Goal: Navigation & Orientation: Find specific page/section

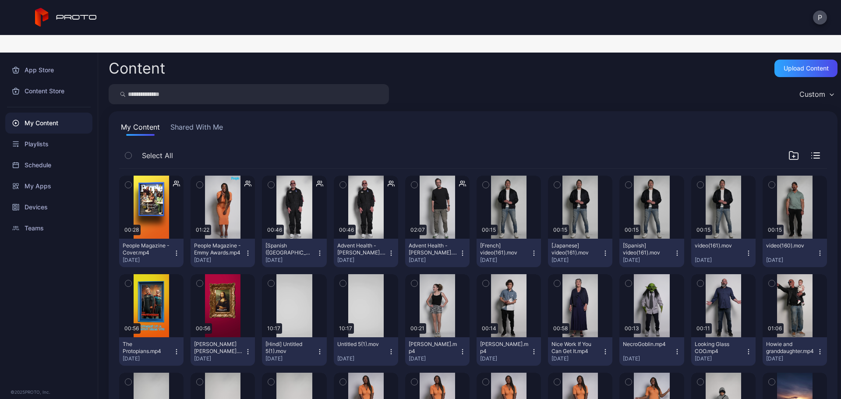
click at [183, 122] on button "Shared With Me" at bounding box center [197, 129] width 56 height 14
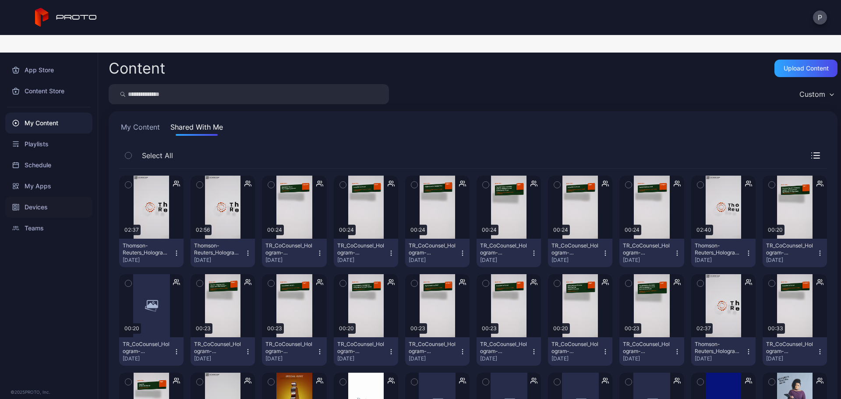
click at [70, 197] on div "Devices" at bounding box center [48, 207] width 87 height 21
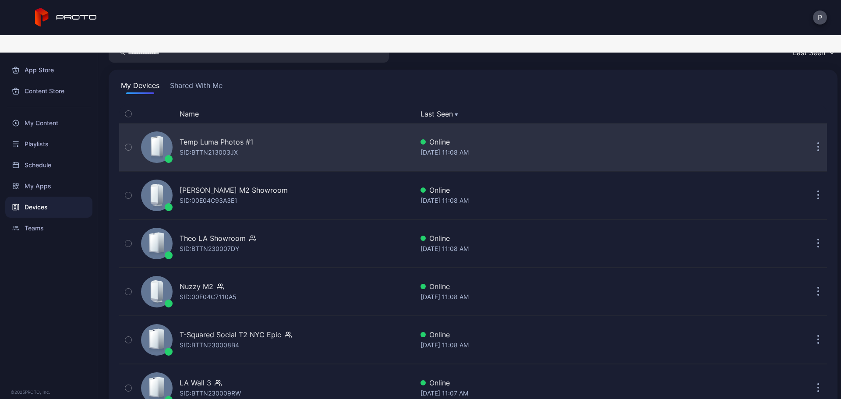
scroll to position [58, 0]
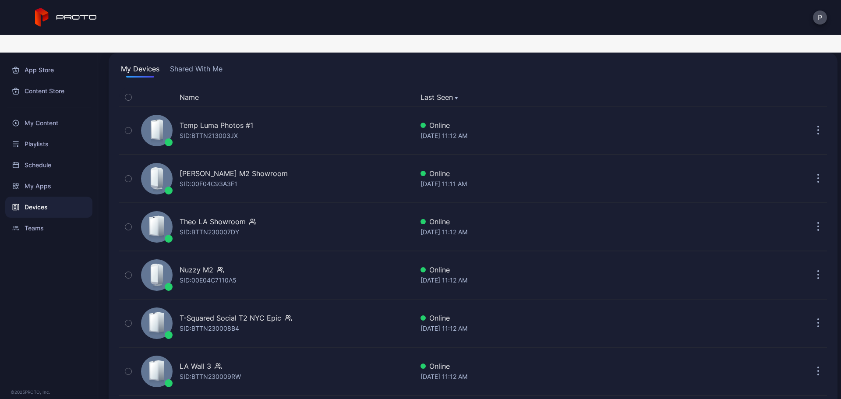
click at [193, 64] on button "Shared With Me" at bounding box center [196, 71] width 56 height 14
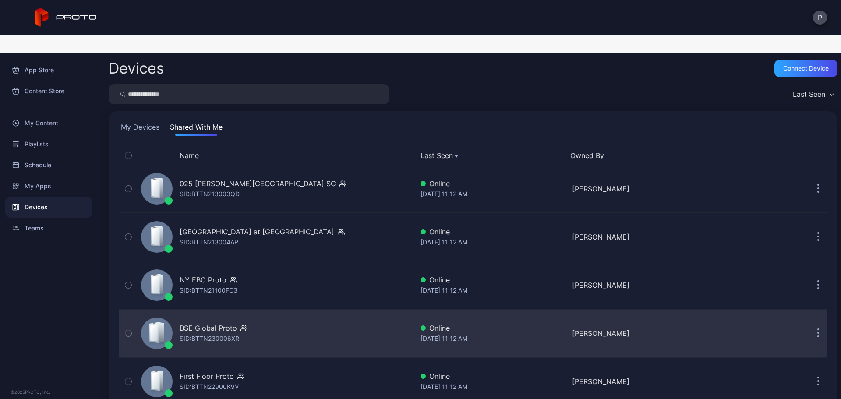
click at [390, 313] on div "BSE Global Proto SID: BTTN230006XR" at bounding box center [276, 334] width 276 height 44
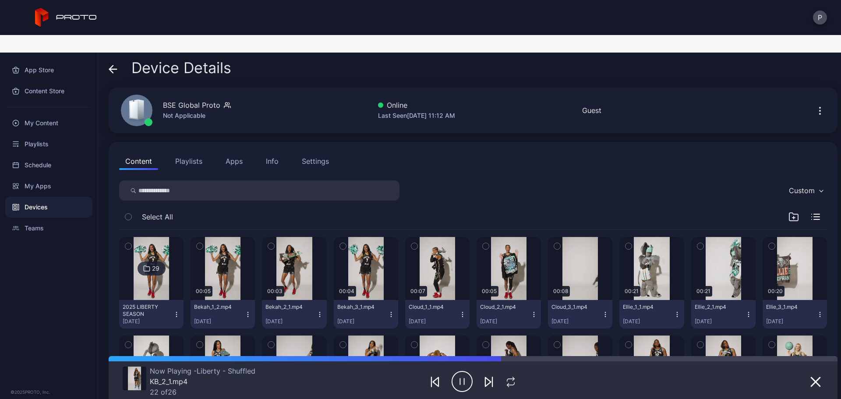
click at [198, 152] on button "Playlists" at bounding box center [188, 161] width 39 height 18
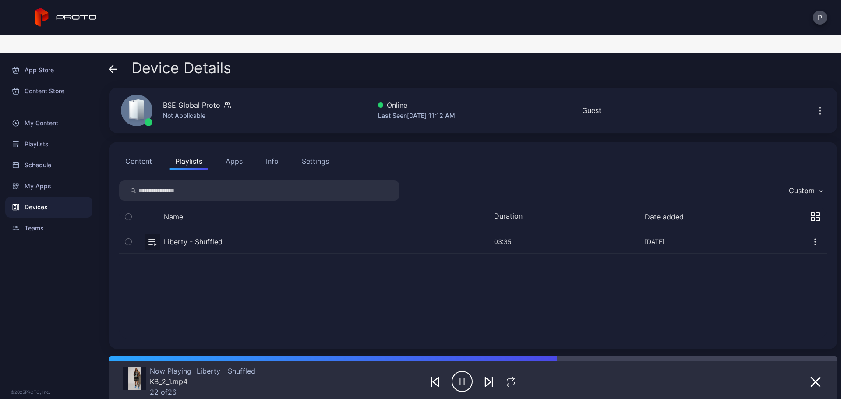
click at [324, 152] on button "Settings" at bounding box center [315, 161] width 39 height 18
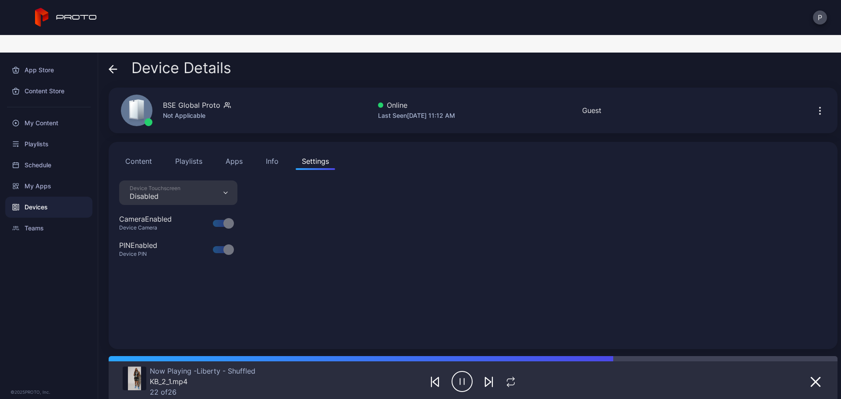
click at [271, 156] on div "Info" at bounding box center [272, 161] width 13 height 11
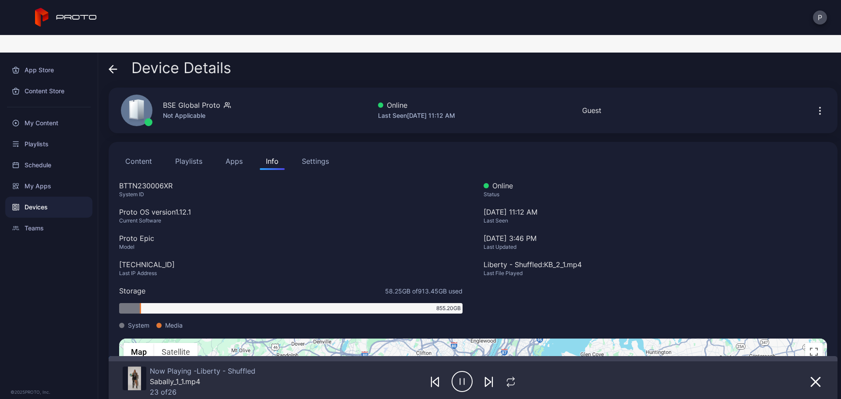
click at [228, 152] on button "Apps" at bounding box center [234, 161] width 29 height 18
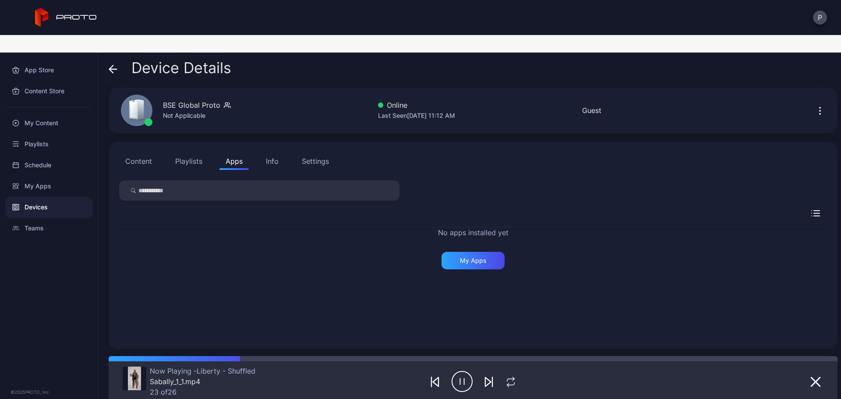
click at [199, 152] on button "Playlists" at bounding box center [188, 161] width 39 height 18
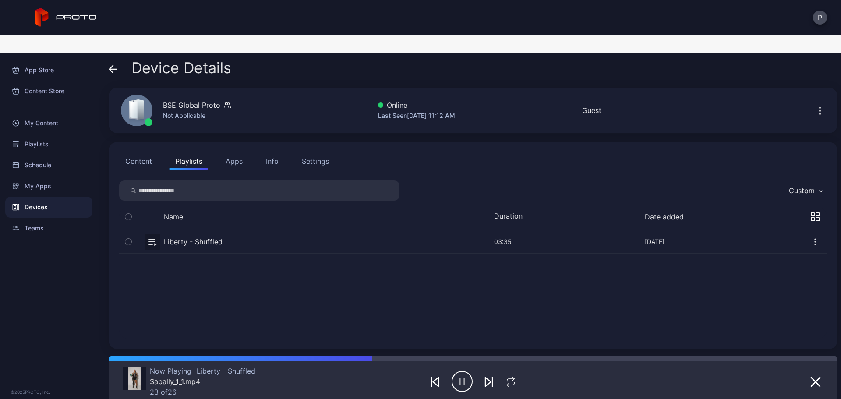
click at [114, 145] on div "Content Playlists Apps Info Settings Custom Name Duration Date added Liberty - …" at bounding box center [473, 245] width 729 height 207
click at [121, 152] on button "Content" at bounding box center [138, 161] width 39 height 18
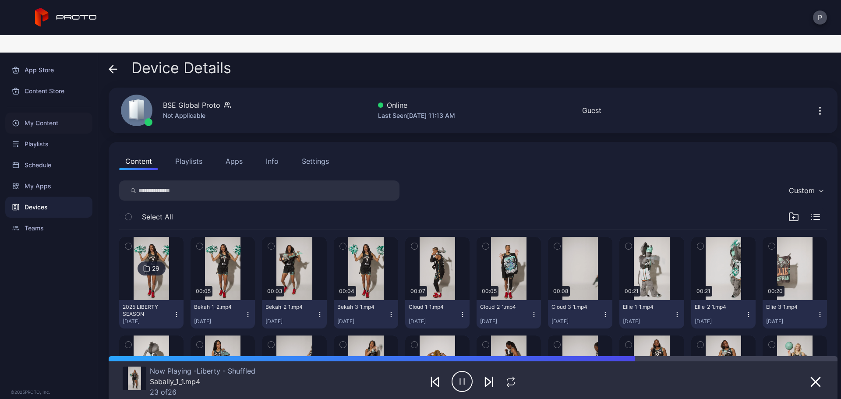
click at [66, 113] on div "My Content" at bounding box center [48, 123] width 87 height 21
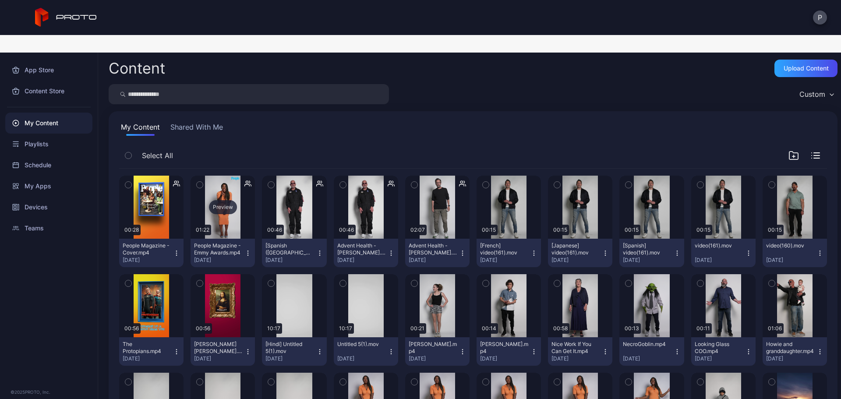
click at [241, 212] on div "Preview" at bounding box center [223, 207] width 64 height 63
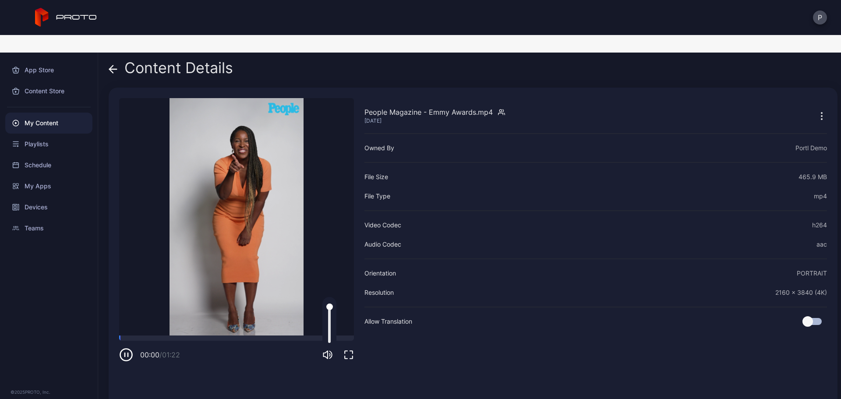
click at [329, 350] on icon "button" at bounding box center [328, 355] width 11 height 11
click at [112, 60] on span at bounding box center [113, 68] width 9 height 17
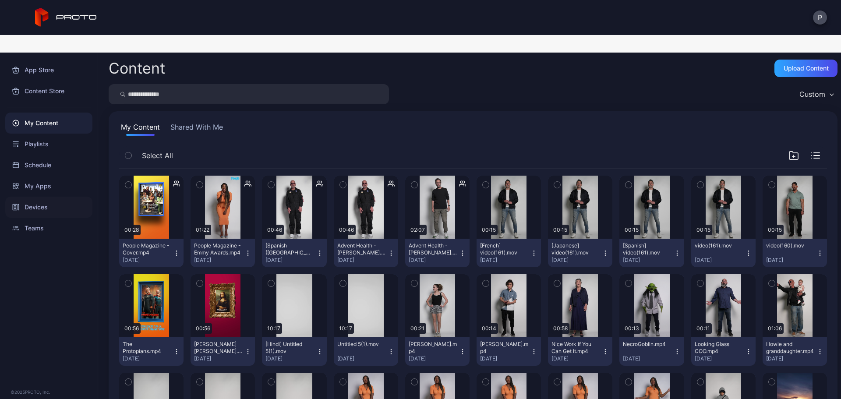
click at [72, 197] on div "Devices" at bounding box center [48, 207] width 87 height 21
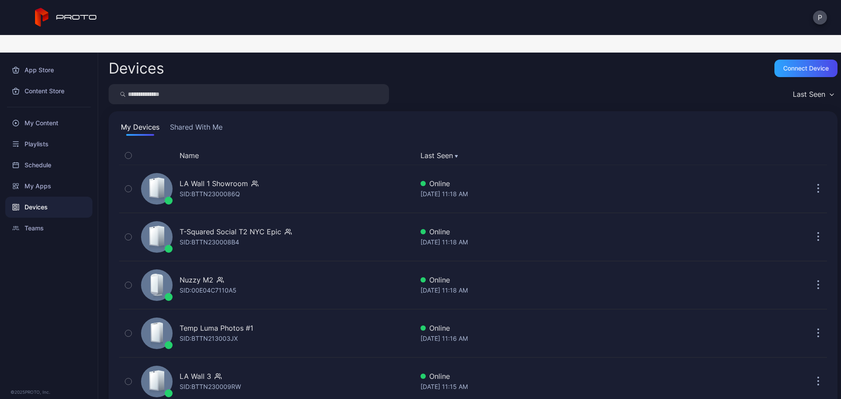
click at [203, 122] on button "Shared With Me" at bounding box center [196, 129] width 56 height 14
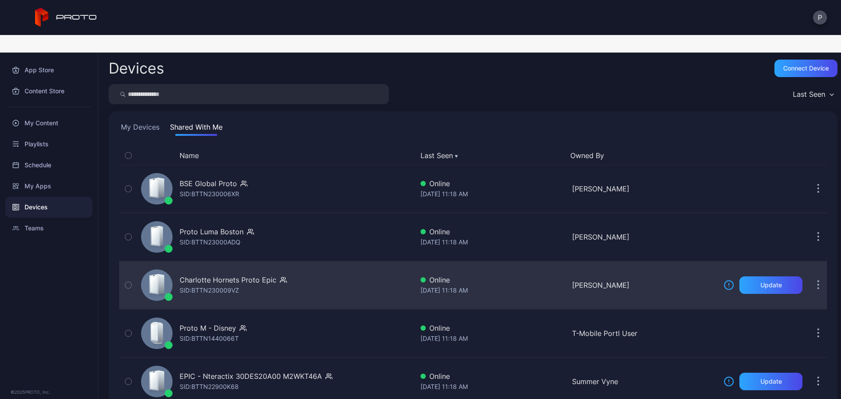
click at [358, 263] on div "Charlotte Hornets Proto Epic SID: BTTN230009VZ" at bounding box center [276, 285] width 276 height 44
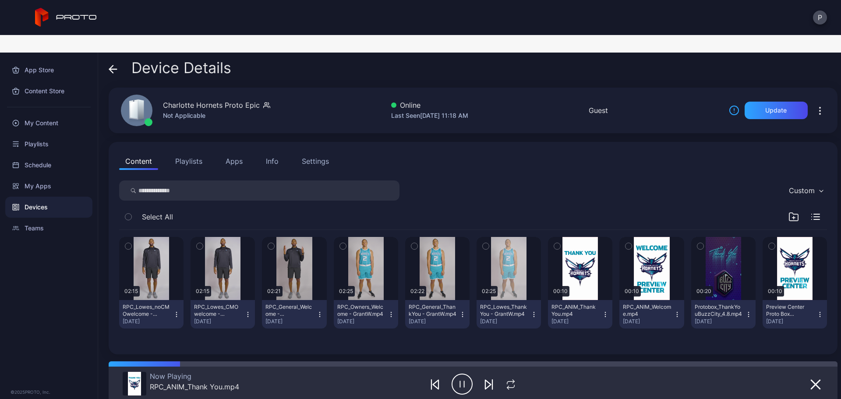
click at [296, 152] on button "Settings" at bounding box center [315, 161] width 39 height 18
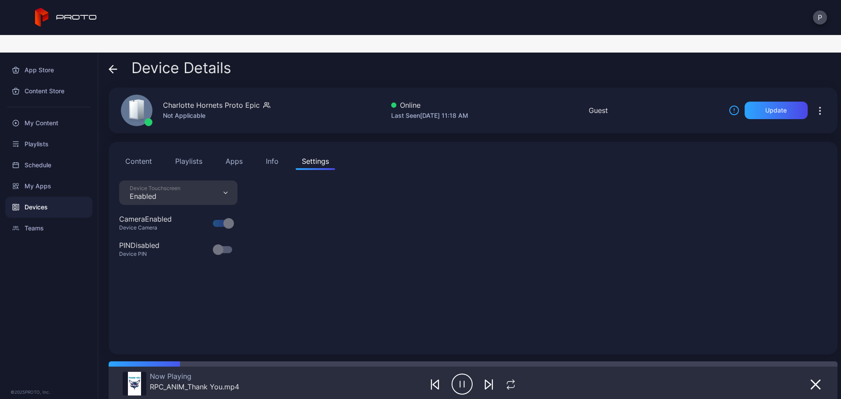
click at [264, 152] on button "Info" at bounding box center [272, 161] width 25 height 18
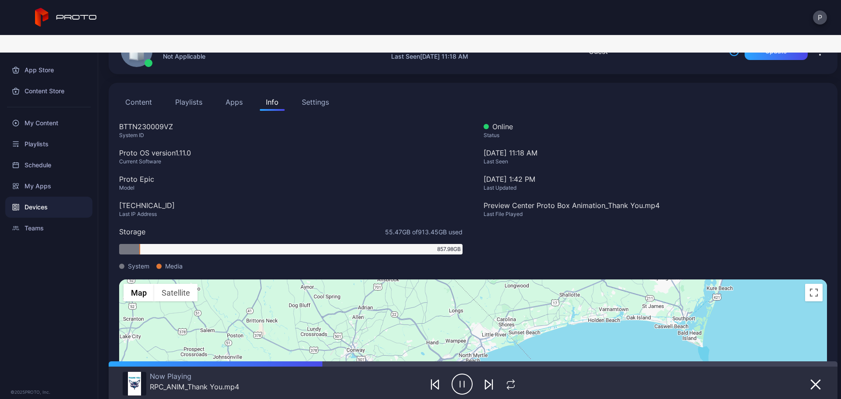
scroll to position [117, 0]
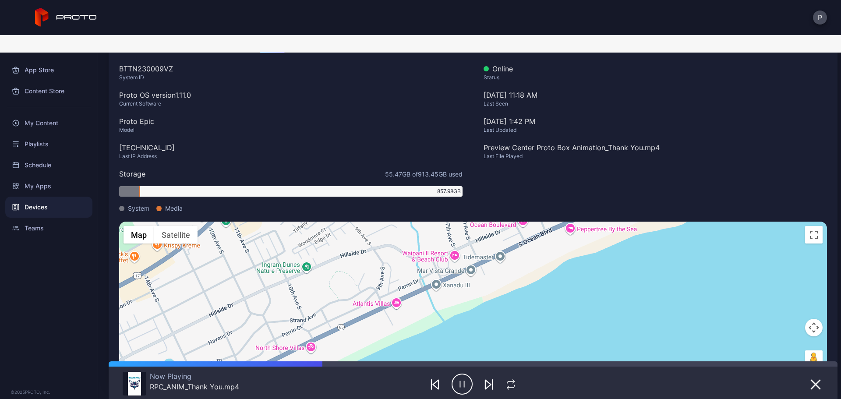
drag, startPoint x: 415, startPoint y: 244, endPoint x: 435, endPoint y: 322, distance: 80.6
click at [435, 322] on div "To activate drag with keyboard, press Alt + Enter. Once in keyboard drag state,…" at bounding box center [473, 300] width 708 height 157
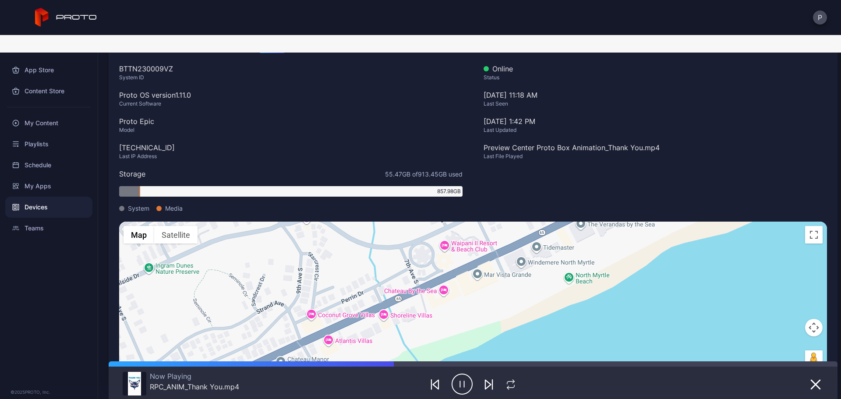
click at [502, 243] on div "To activate drag with keyboard, press Alt + Enter. Once in keyboard drag state,…" at bounding box center [473, 300] width 708 height 157
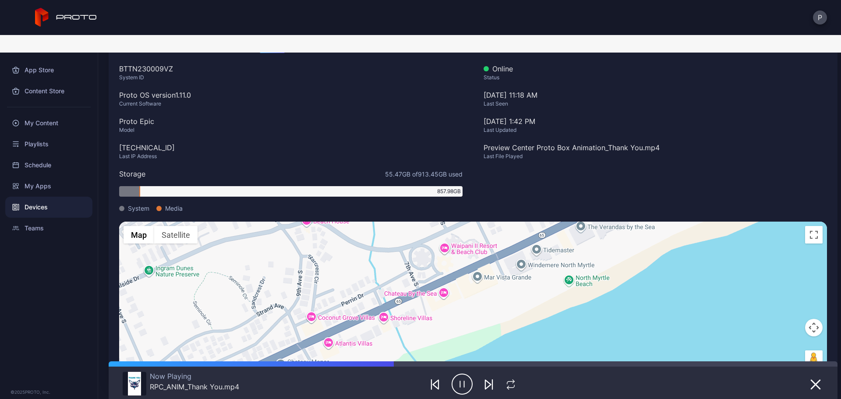
drag, startPoint x: 500, startPoint y: 248, endPoint x: 506, endPoint y: 292, distance: 43.7
click at [506, 292] on div "To activate drag with keyboard, press Alt + Enter. Once in keyboard drag state,…" at bounding box center [473, 300] width 708 height 157
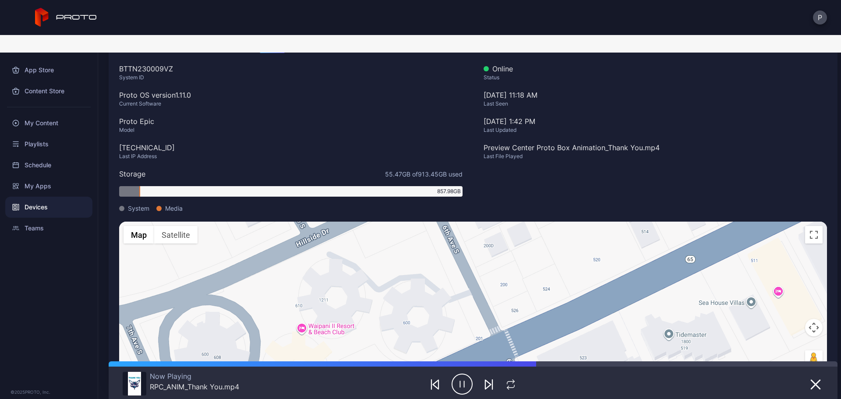
drag, startPoint x: 498, startPoint y: 253, endPoint x: 505, endPoint y: 220, distance: 34.0
click at [505, 222] on div "To activate drag with keyboard, press Alt + Enter. Once in keyboard drag state,…" at bounding box center [473, 300] width 708 height 157
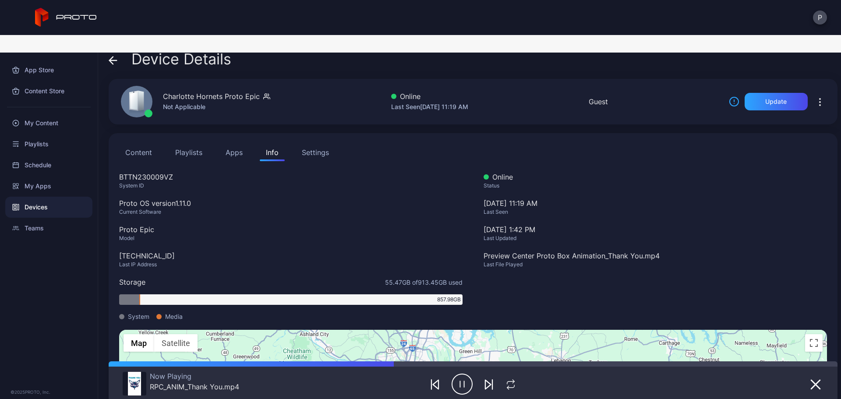
scroll to position [0, 0]
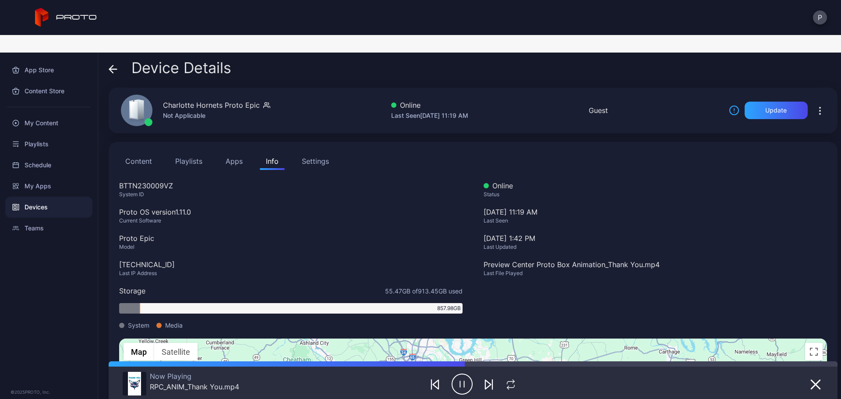
click at [105, 56] on div "Device Details Charlotte Hornets Proto Epic Not Applicable Online Last Seen [DA…" at bounding box center [469, 235] width 743 height 364
click at [106, 53] on div "Device Details Charlotte Hornets Proto Epic Not Applicable Online Last Seen [DA…" at bounding box center [469, 235] width 743 height 364
click at [107, 53] on div "Device Details Charlotte Hornets Proto Epic Not Applicable Online Last Seen [DA…" at bounding box center [469, 235] width 743 height 364
click at [110, 65] on icon at bounding box center [113, 69] width 9 height 9
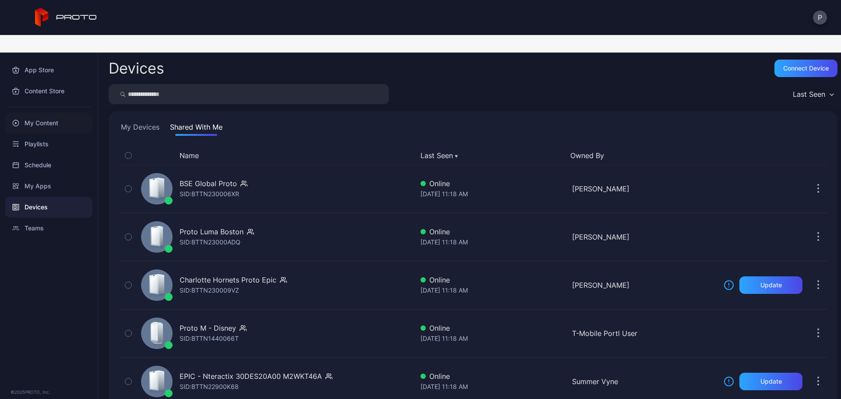
click at [71, 113] on div "My Content" at bounding box center [48, 123] width 87 height 21
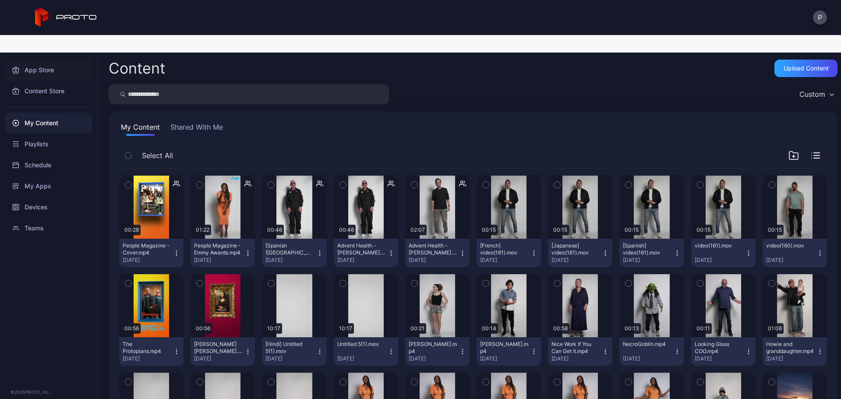
click at [64, 60] on div "App Store" at bounding box center [48, 70] width 87 height 21
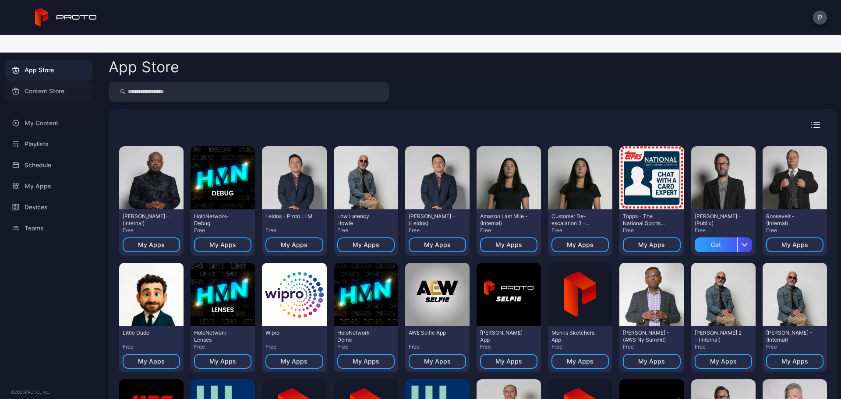
click at [70, 81] on div "Content Store" at bounding box center [48, 91] width 87 height 21
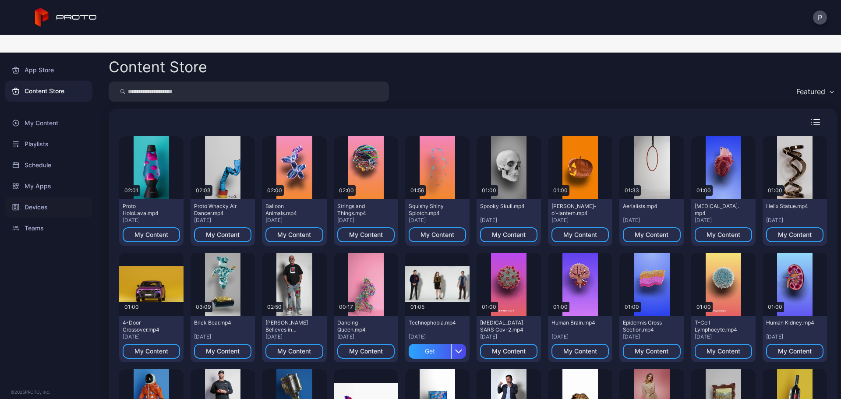
click at [69, 197] on div "Devices" at bounding box center [48, 207] width 87 height 21
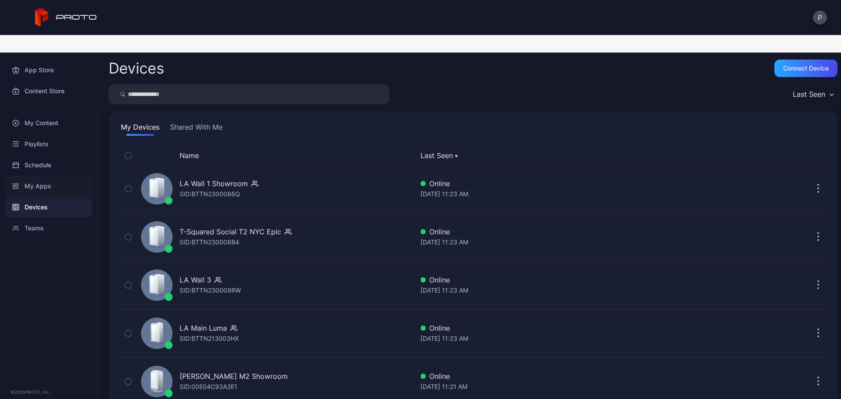
click at [48, 176] on div "My Apps" at bounding box center [48, 186] width 87 height 21
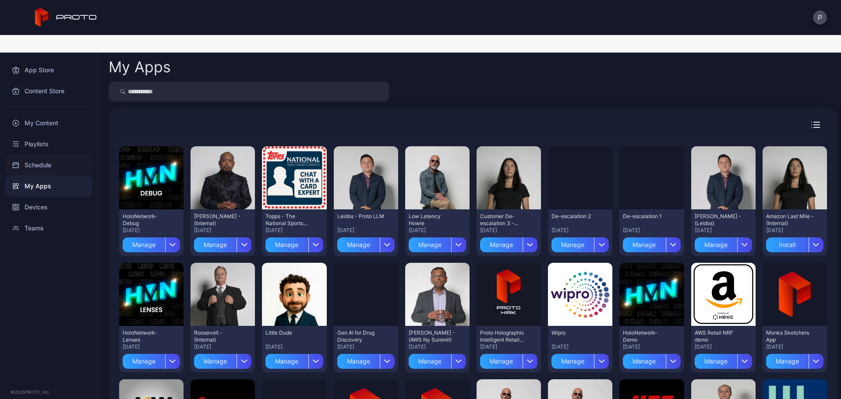
click at [46, 155] on div "Schedule" at bounding box center [48, 165] width 87 height 21
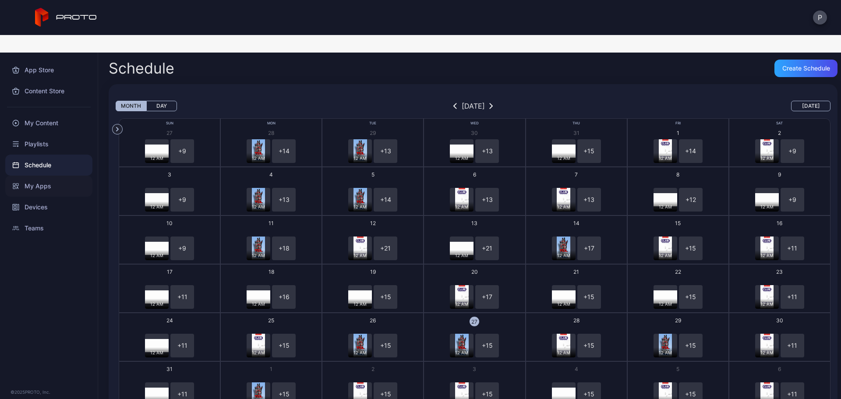
click at [48, 176] on div "My Apps" at bounding box center [48, 186] width 87 height 21
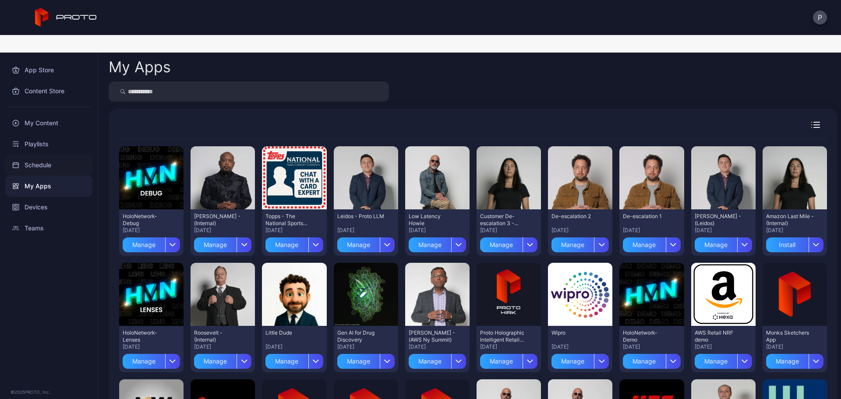
click at [59, 155] on div "Schedule" at bounding box center [48, 165] width 87 height 21
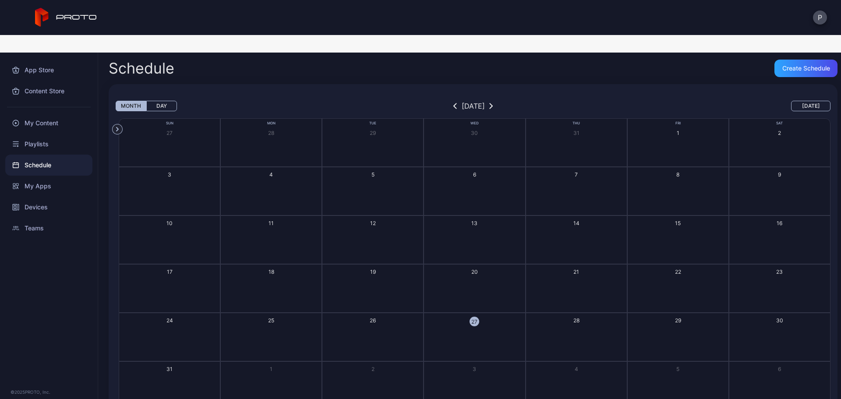
click at [59, 155] on div "Schedule" at bounding box center [48, 165] width 87 height 21
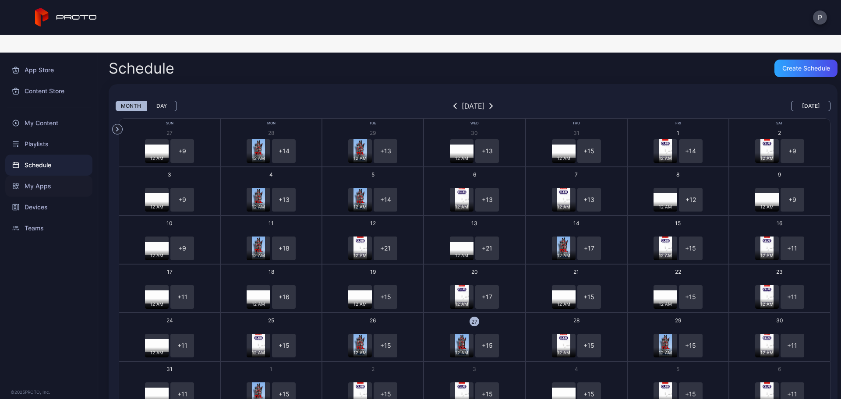
click at [57, 176] on div "My Apps" at bounding box center [48, 186] width 87 height 21
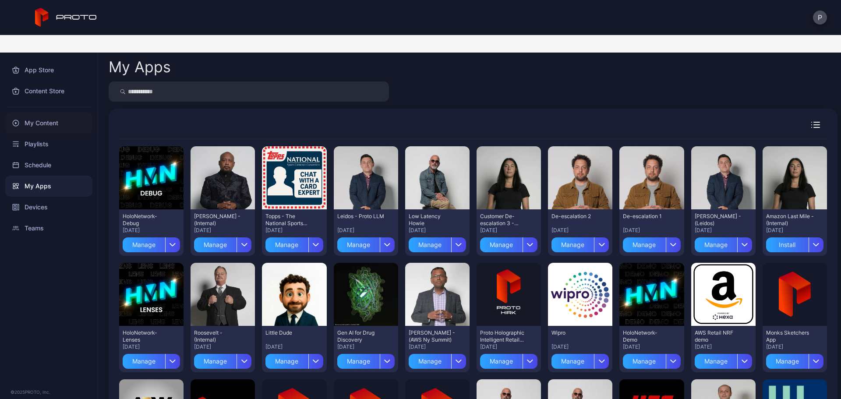
click at [74, 113] on div "My Content" at bounding box center [48, 123] width 87 height 21
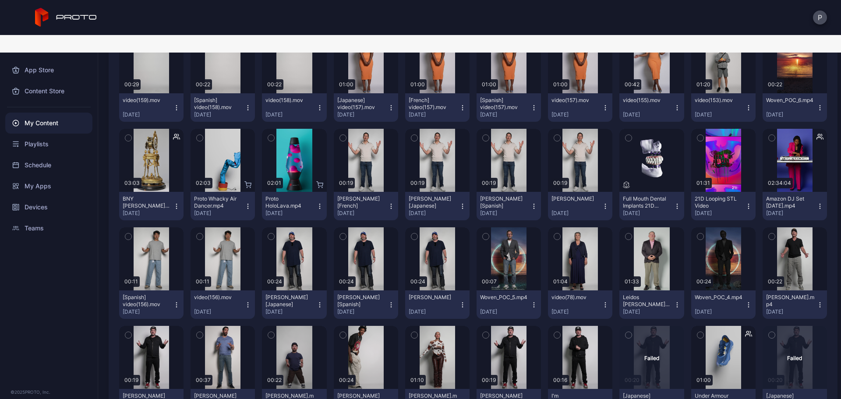
scroll to position [351, 0]
